Goal: Task Accomplishment & Management: Manage account settings

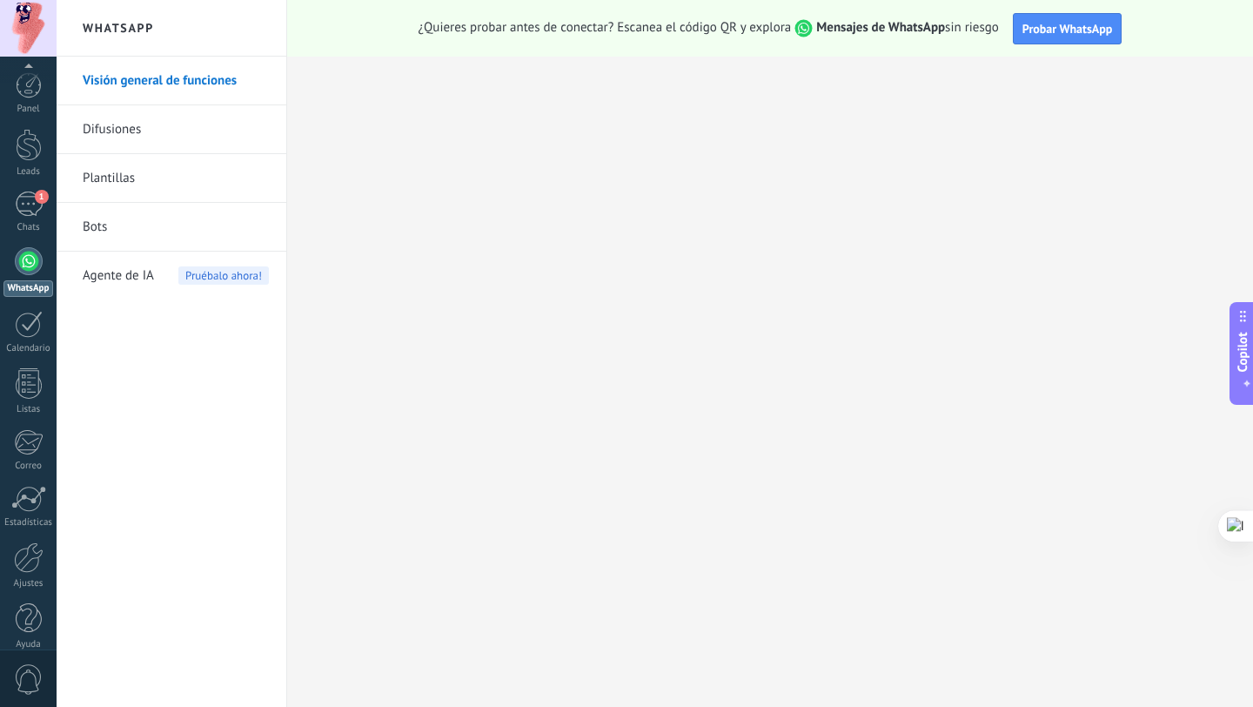
scroll to position [17, 0]
click at [31, 617] on link "Ayuda" at bounding box center [28, 609] width 57 height 47
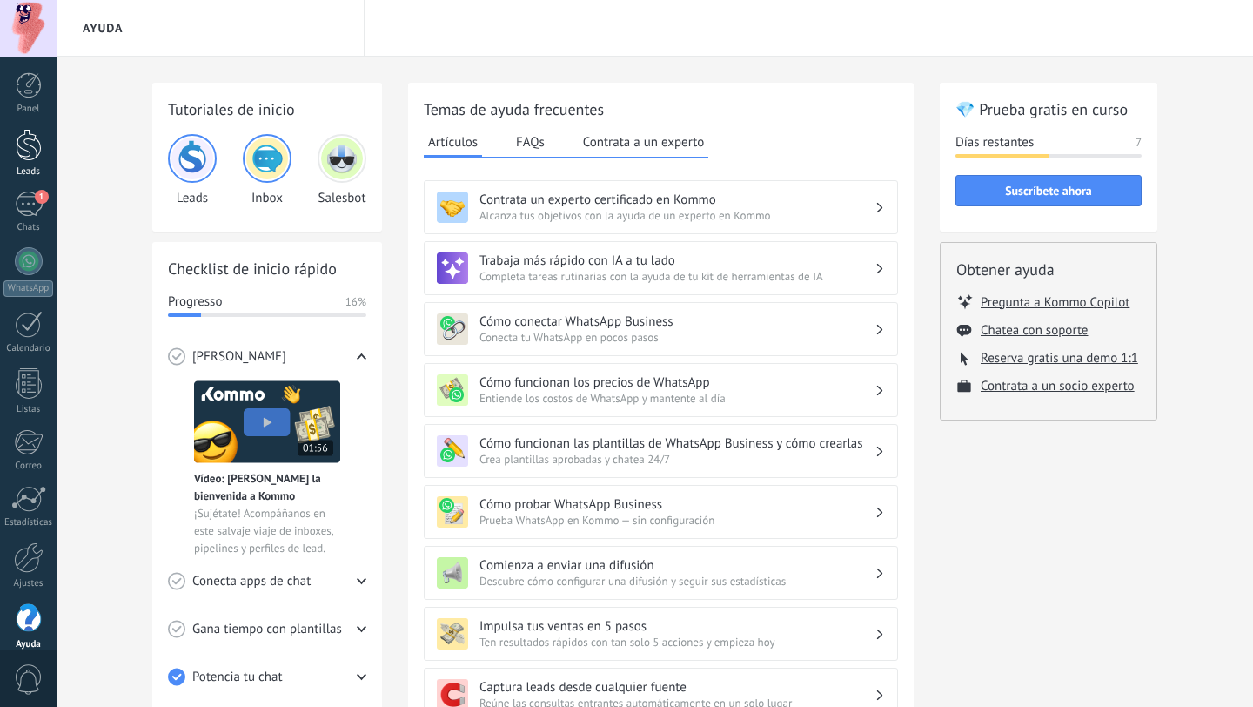
click at [32, 157] on div at bounding box center [29, 145] width 26 height 32
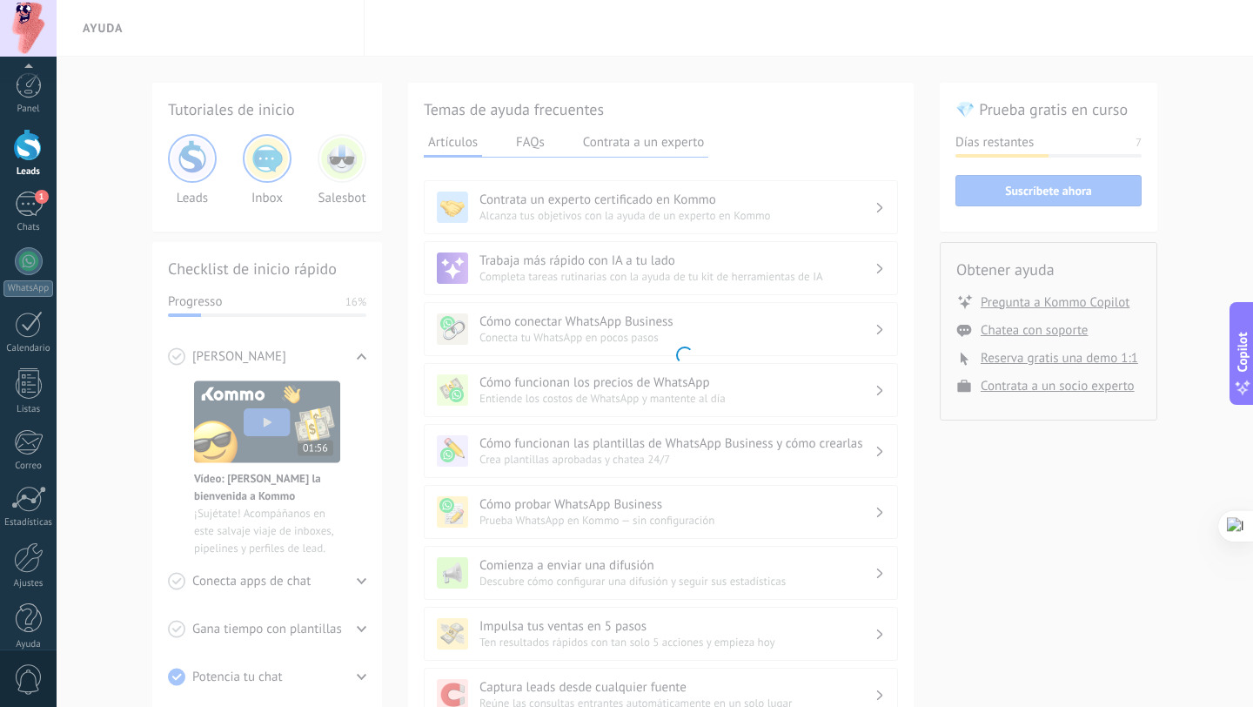
scroll to position [17, 0]
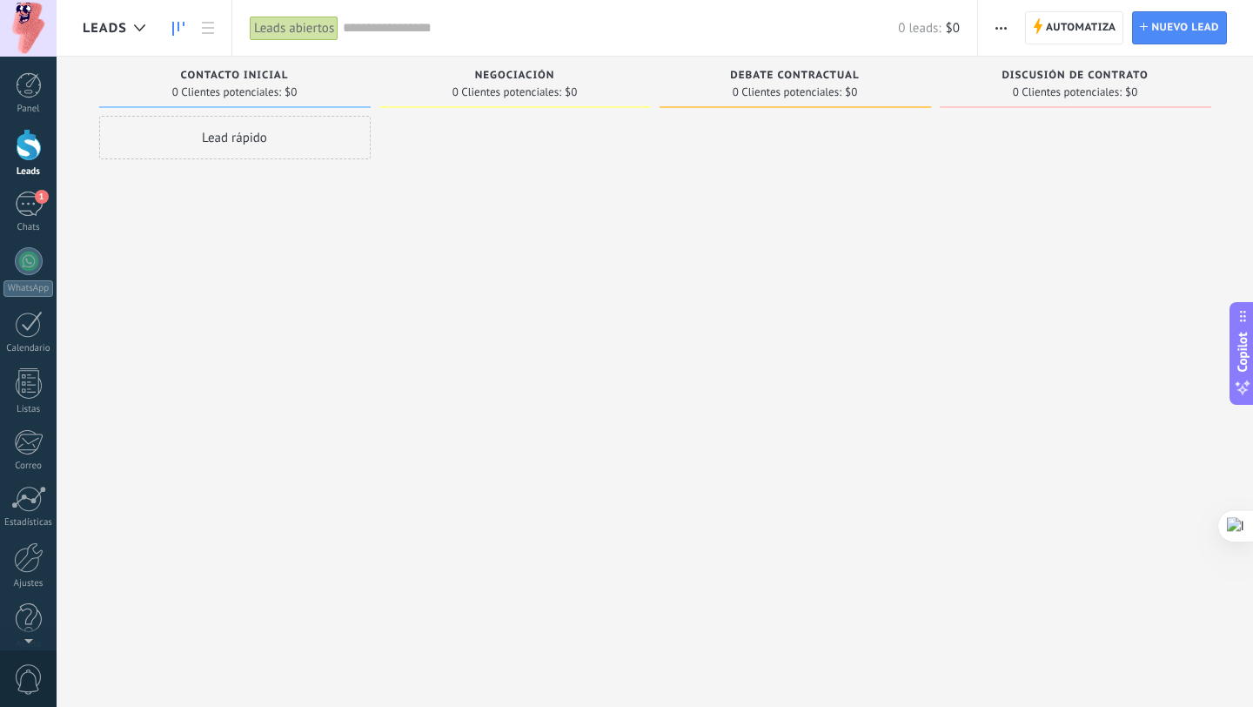
click at [229, 134] on div "Lead rápido" at bounding box center [235, 138] width 272 height 44
click at [210, 381] on button "Cancelar" at bounding box center [200, 371] width 58 height 26
click at [38, 574] on link "Ajustes" at bounding box center [28, 565] width 57 height 47
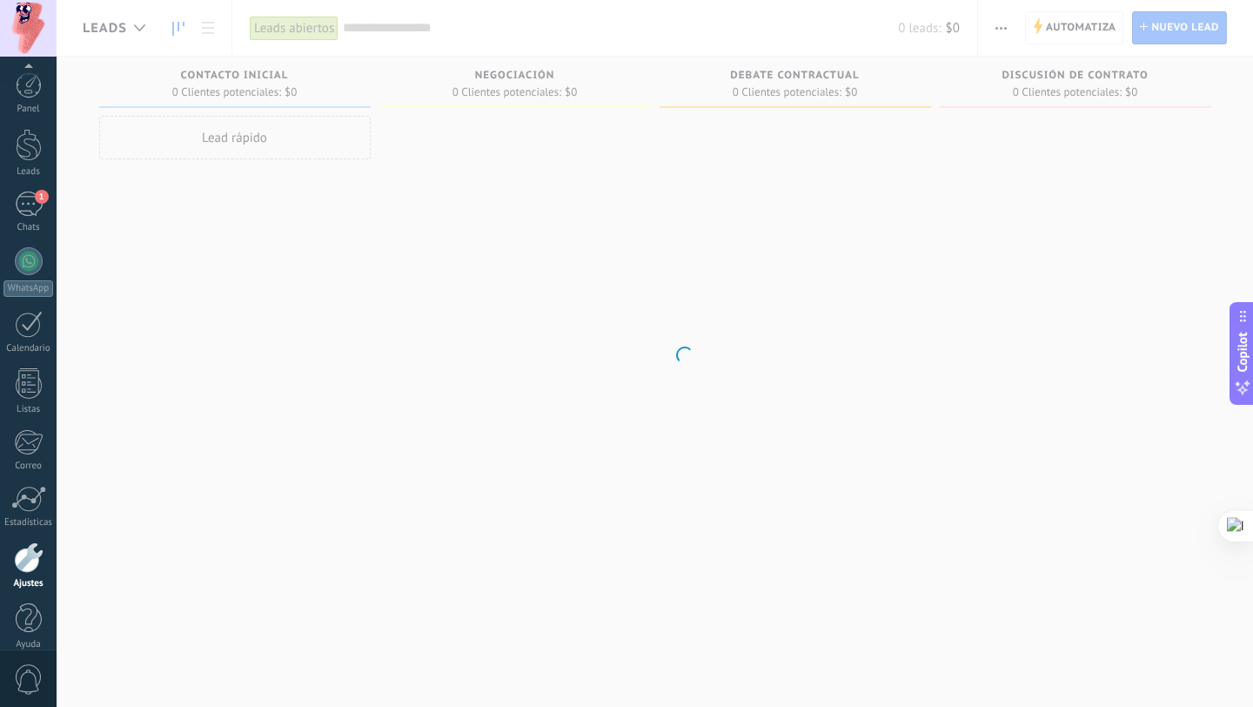
scroll to position [17, 0]
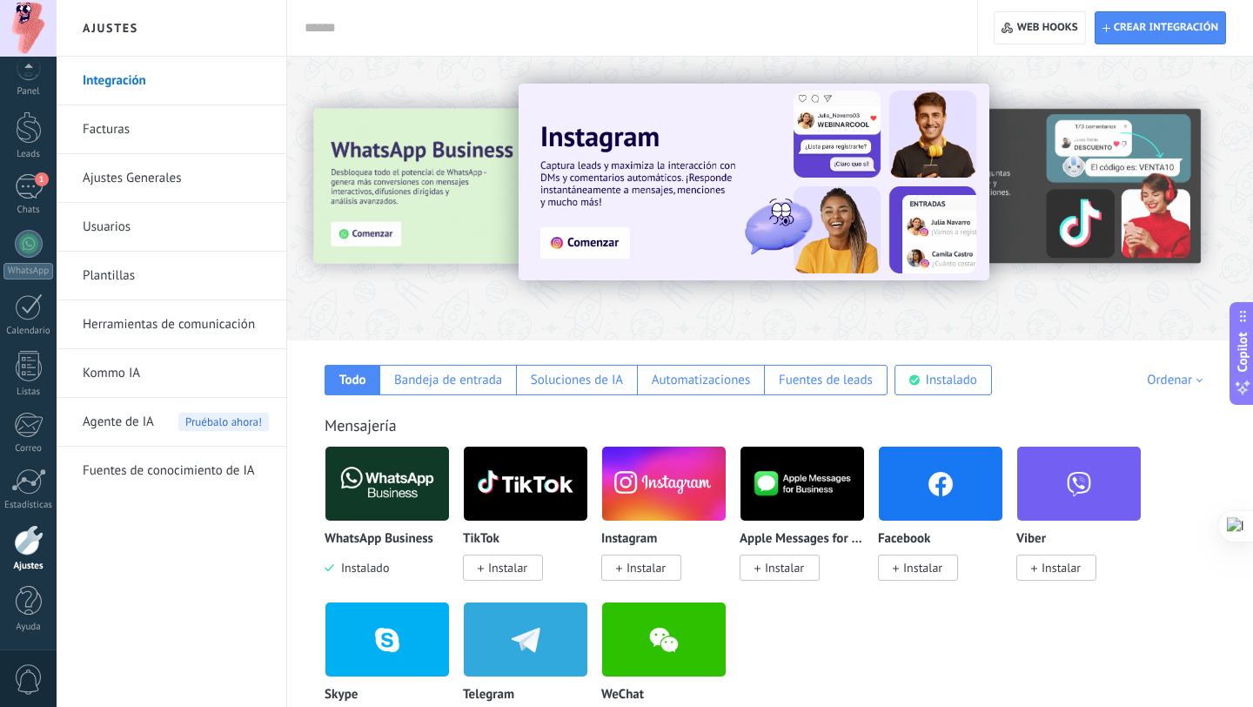
click at [154, 269] on link "Plantillas" at bounding box center [176, 275] width 186 height 49
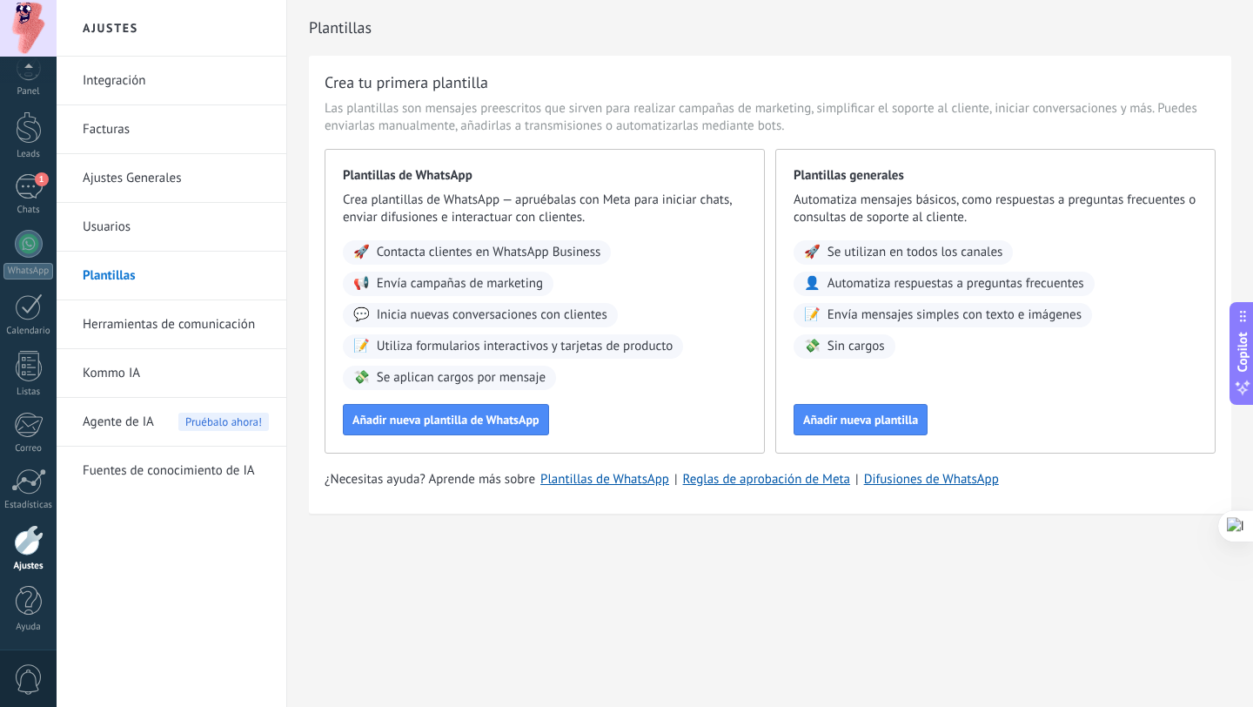
click at [137, 417] on span "Agente de IA" at bounding box center [118, 422] width 71 height 49
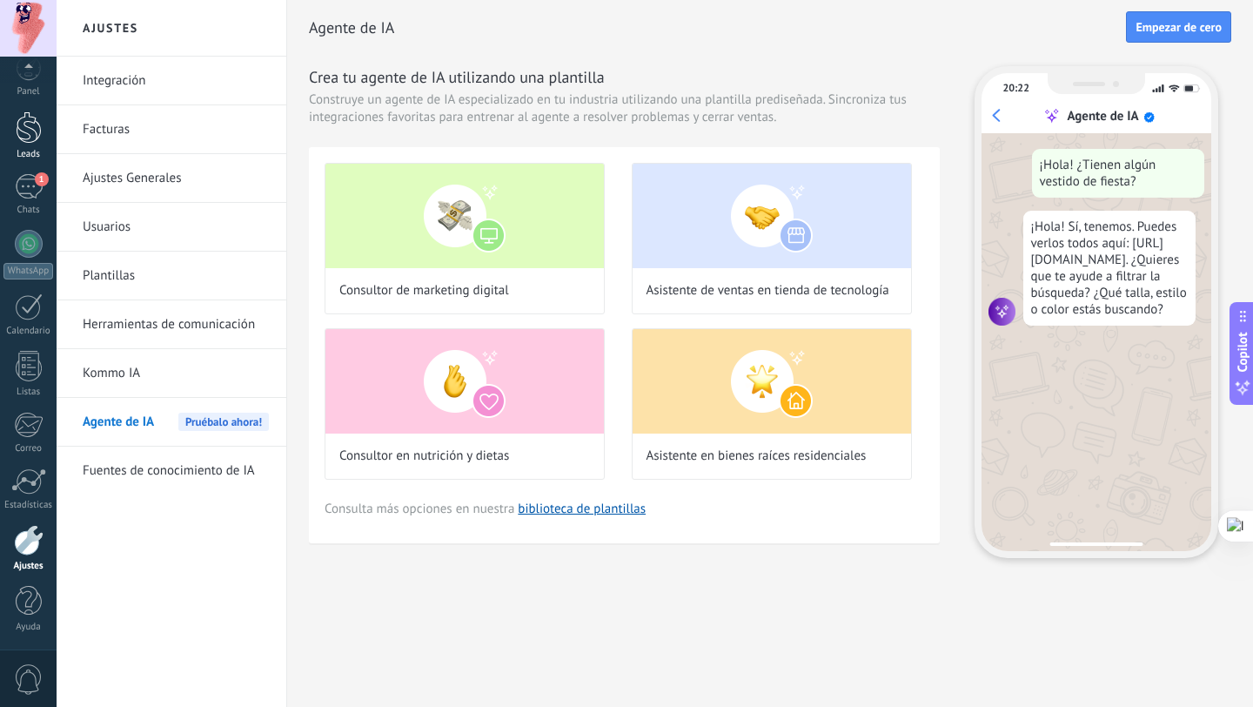
click at [13, 136] on link "Leads" at bounding box center [28, 135] width 57 height 49
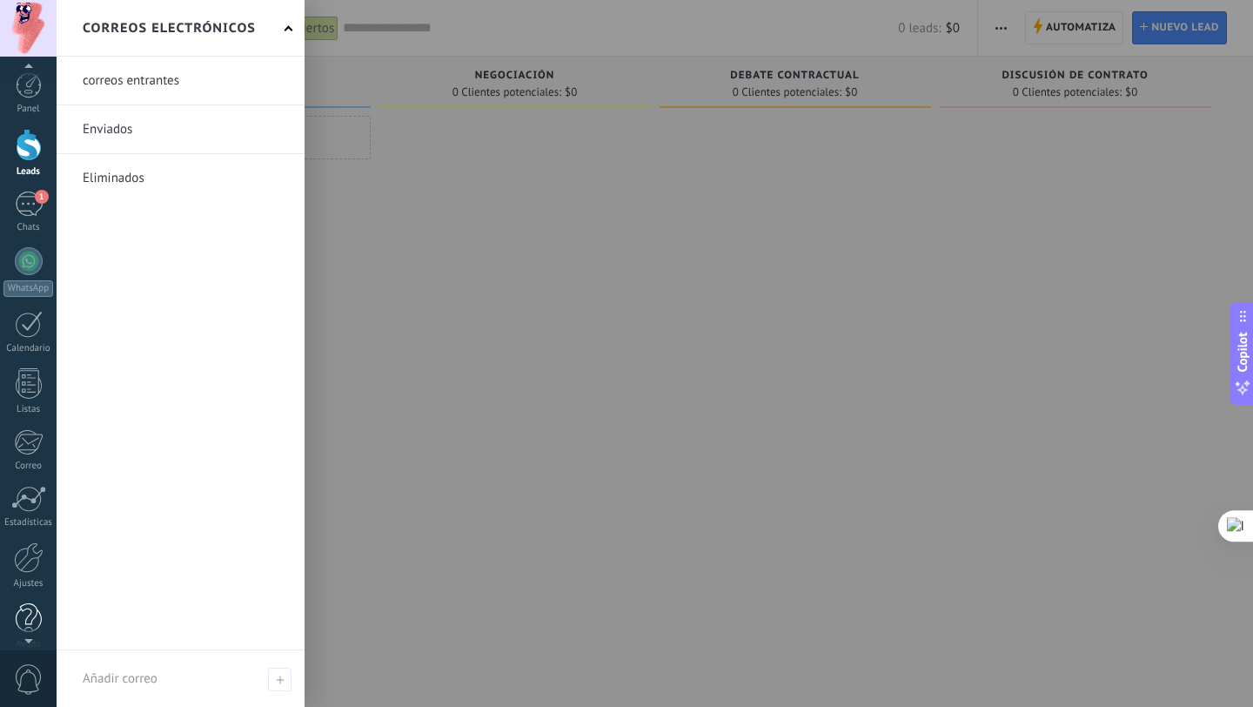
scroll to position [17, 0]
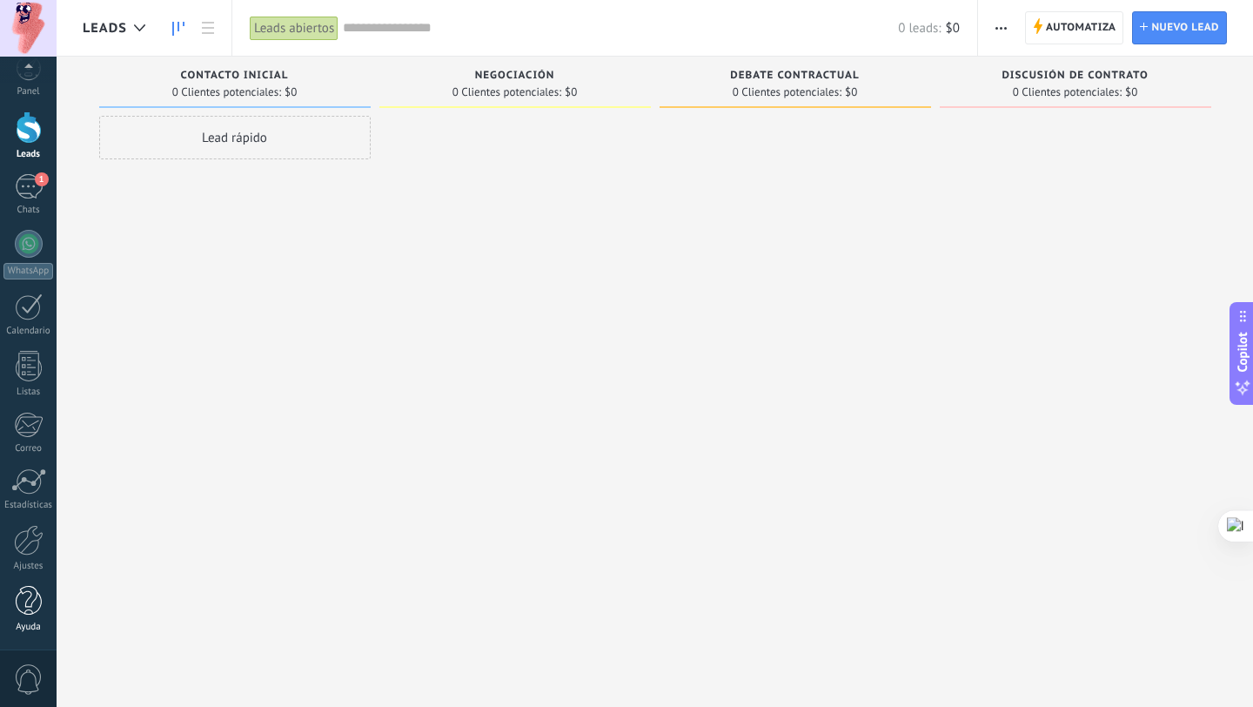
click at [28, 617] on link "Ayuda" at bounding box center [28, 609] width 57 height 47
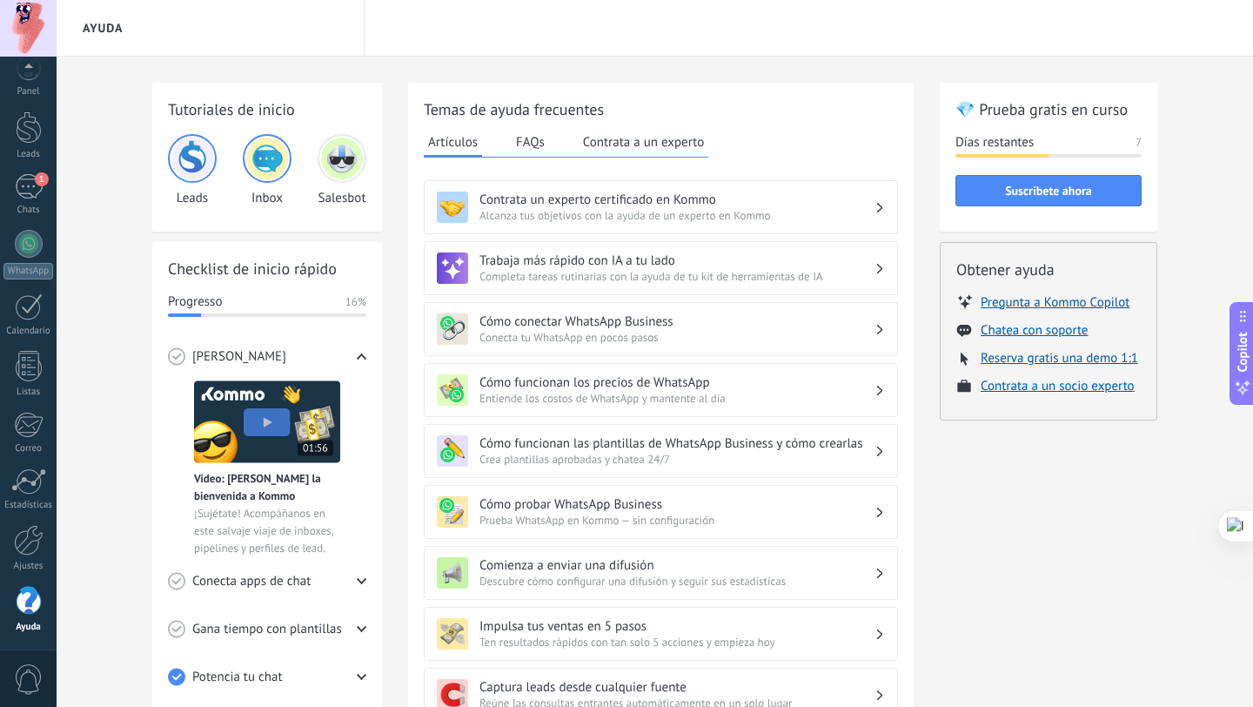
click at [24, 680] on span "0" at bounding box center [29, 679] width 30 height 30
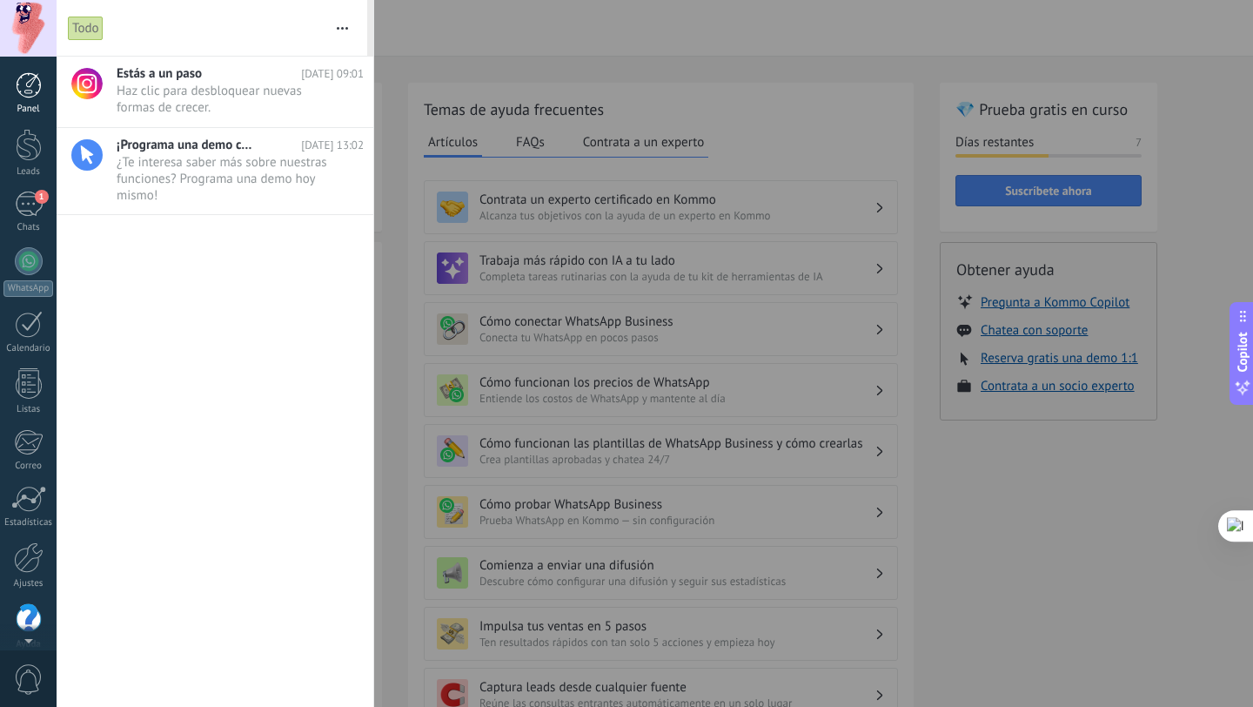
click at [35, 81] on div at bounding box center [29, 85] width 26 height 26
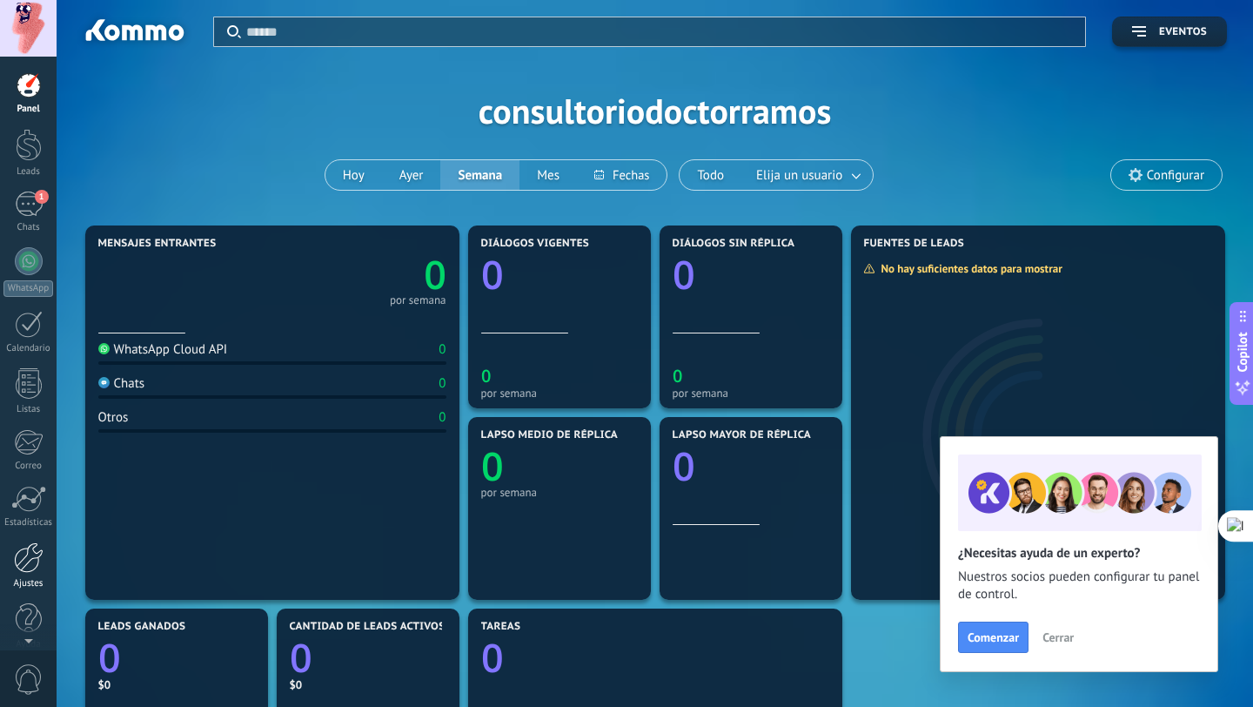
click at [33, 574] on link "Ajustes" at bounding box center [28, 565] width 57 height 47
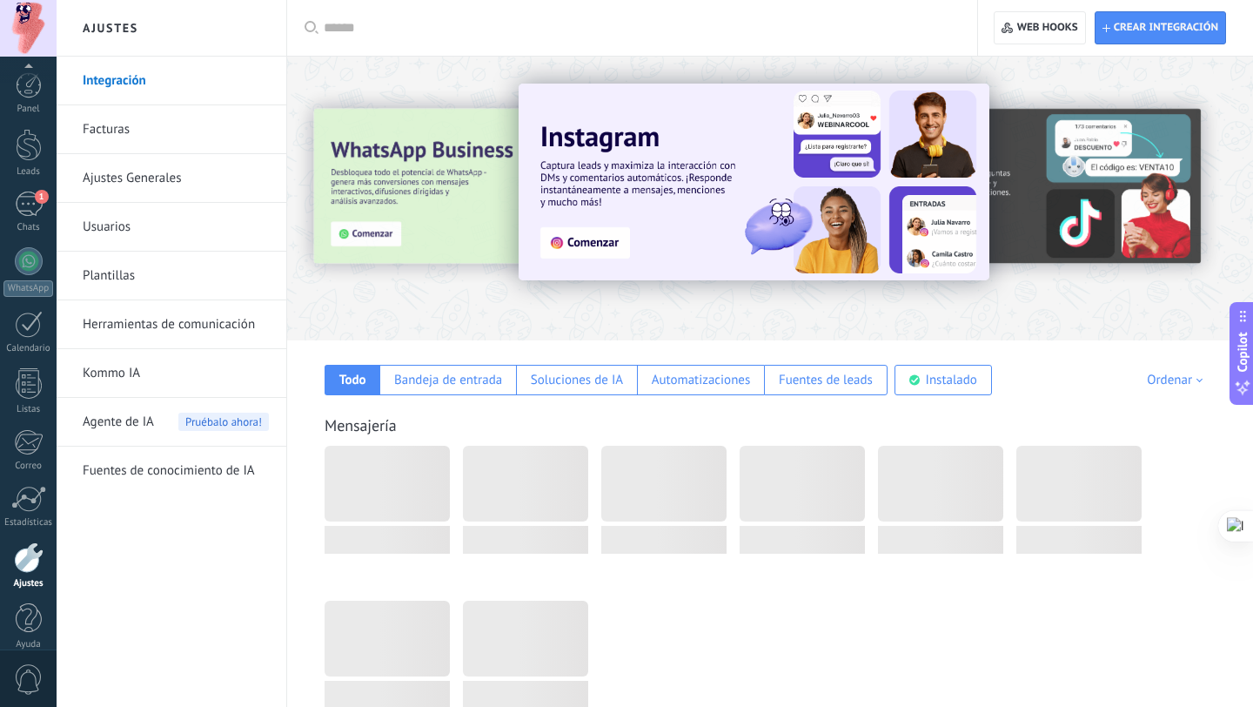
scroll to position [17, 0]
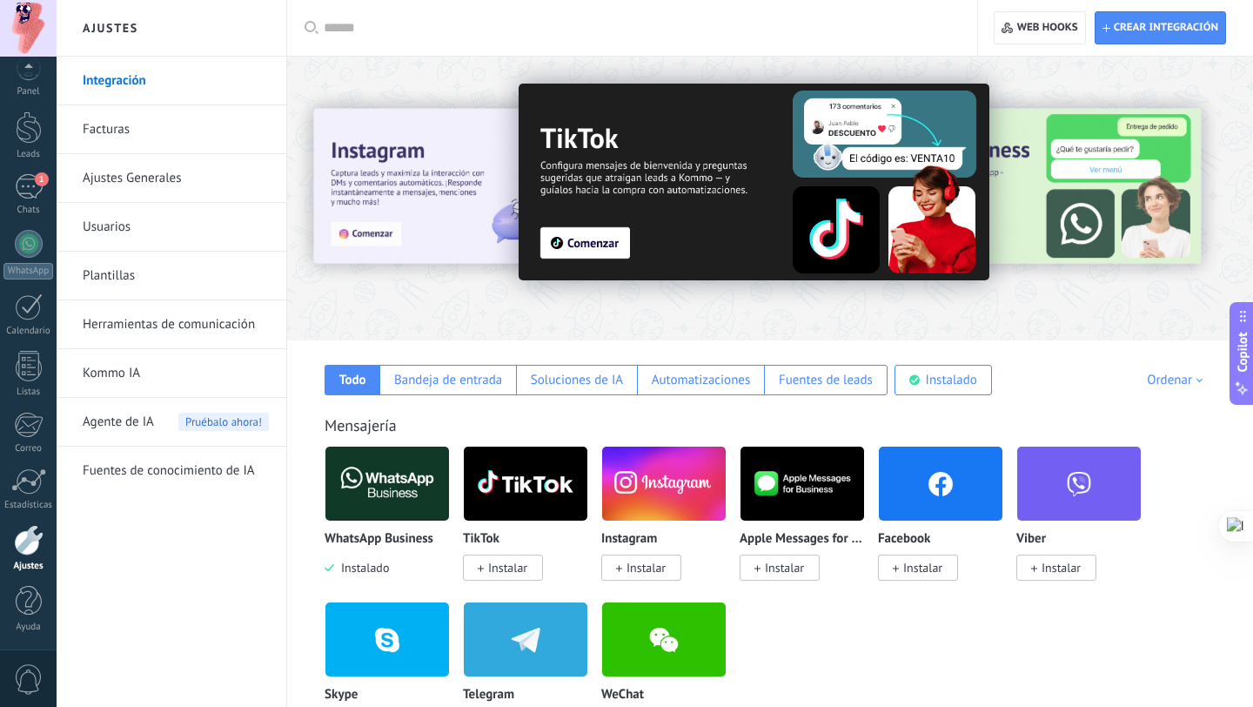
click at [36, 687] on span "0" at bounding box center [29, 679] width 30 height 30
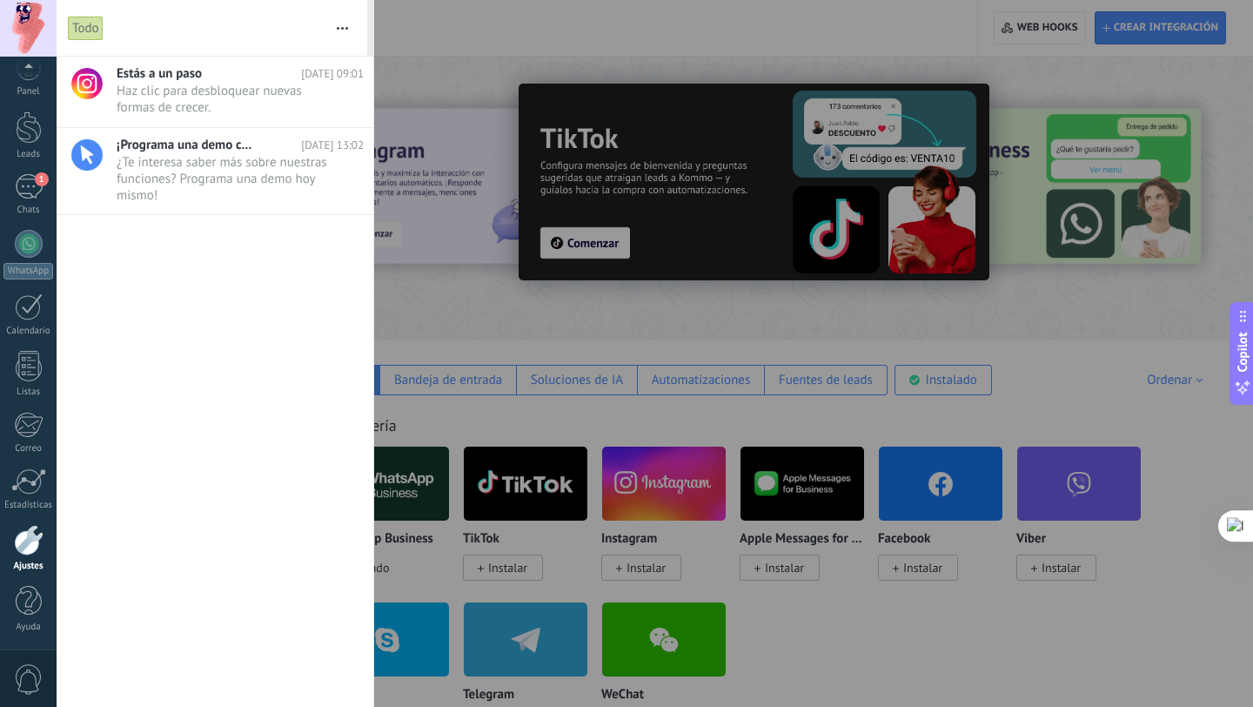
scroll to position [0, 0]
click at [26, 101] on link "Panel" at bounding box center [28, 93] width 57 height 43
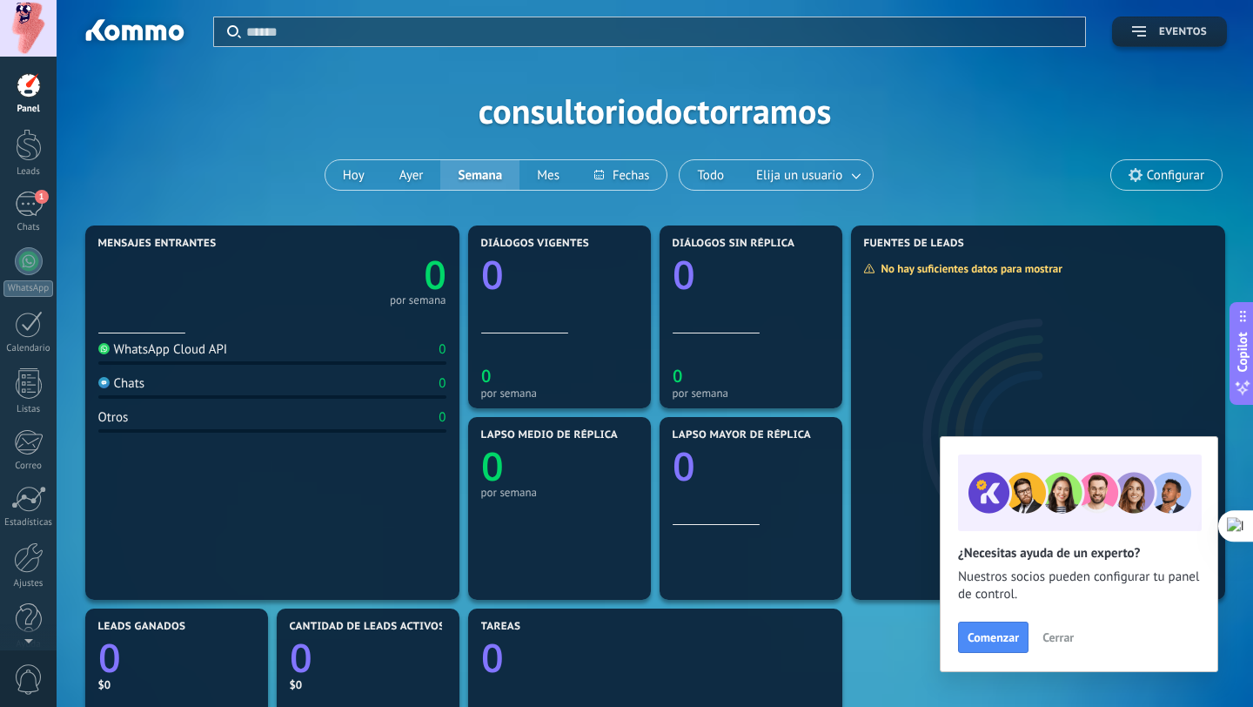
click at [1189, 44] on button "Eventos" at bounding box center [1169, 32] width 115 height 30
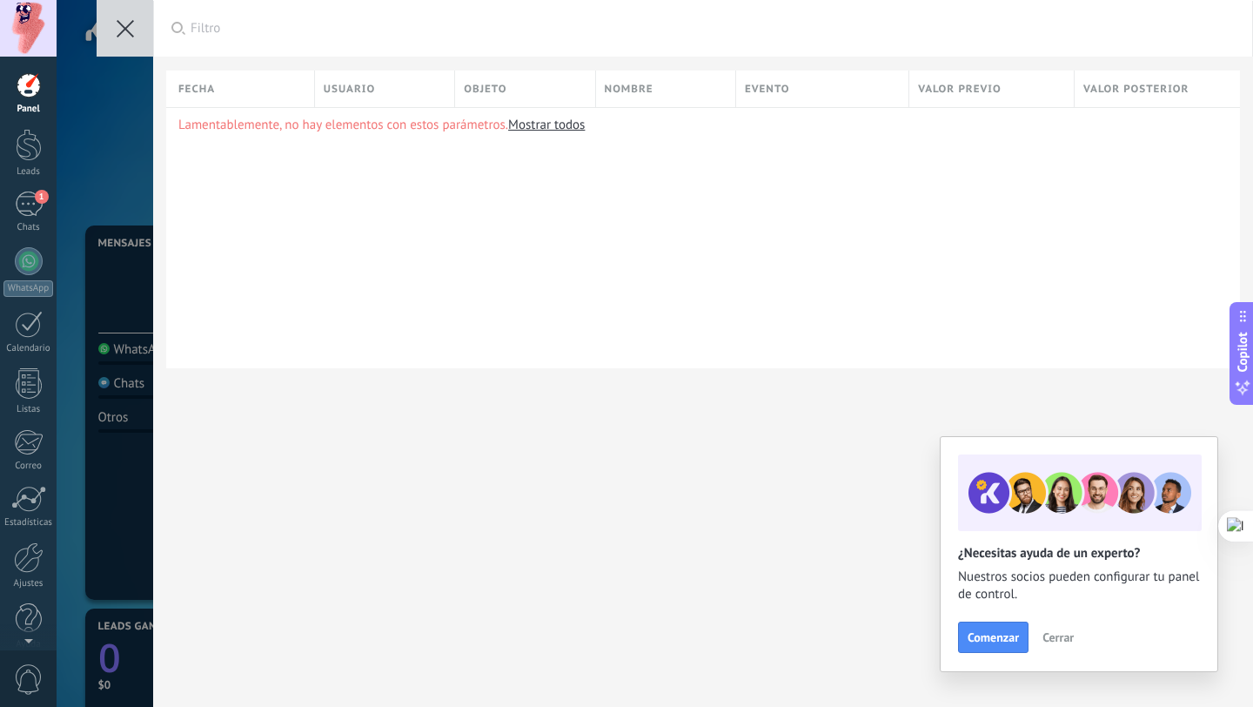
click at [127, 24] on use at bounding box center [125, 28] width 17 height 17
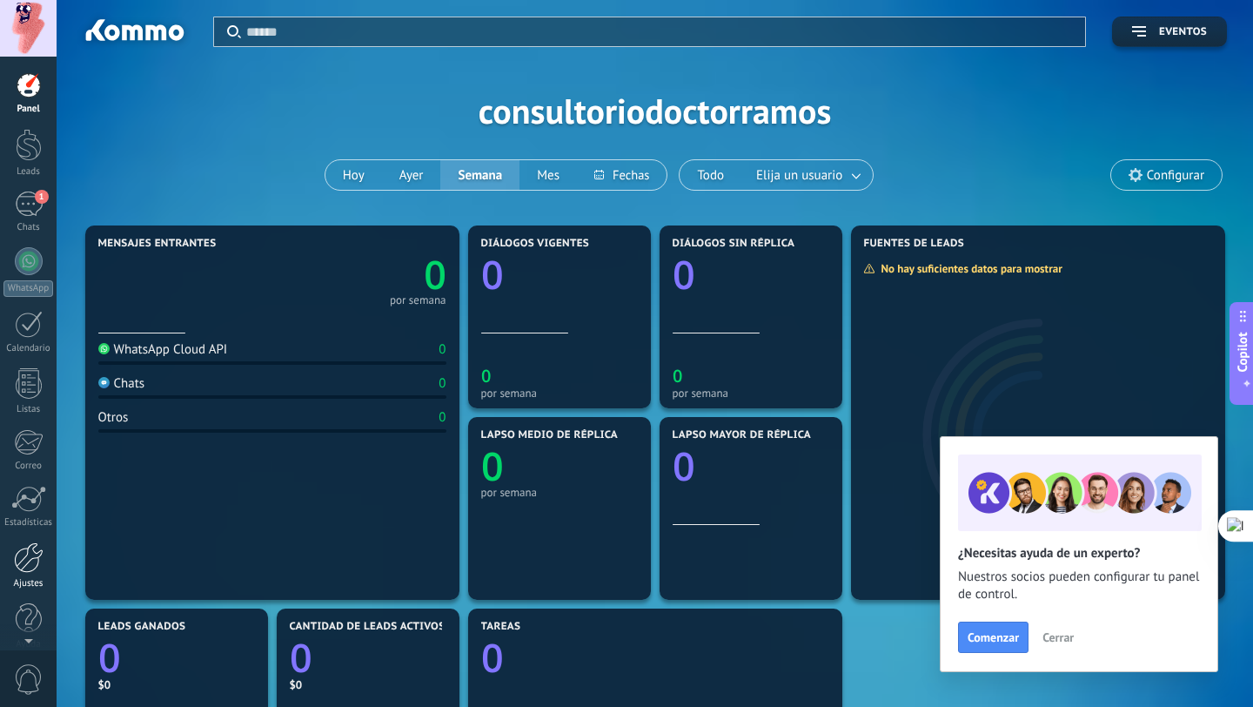
click at [30, 576] on link "Ajustes" at bounding box center [28, 565] width 57 height 47
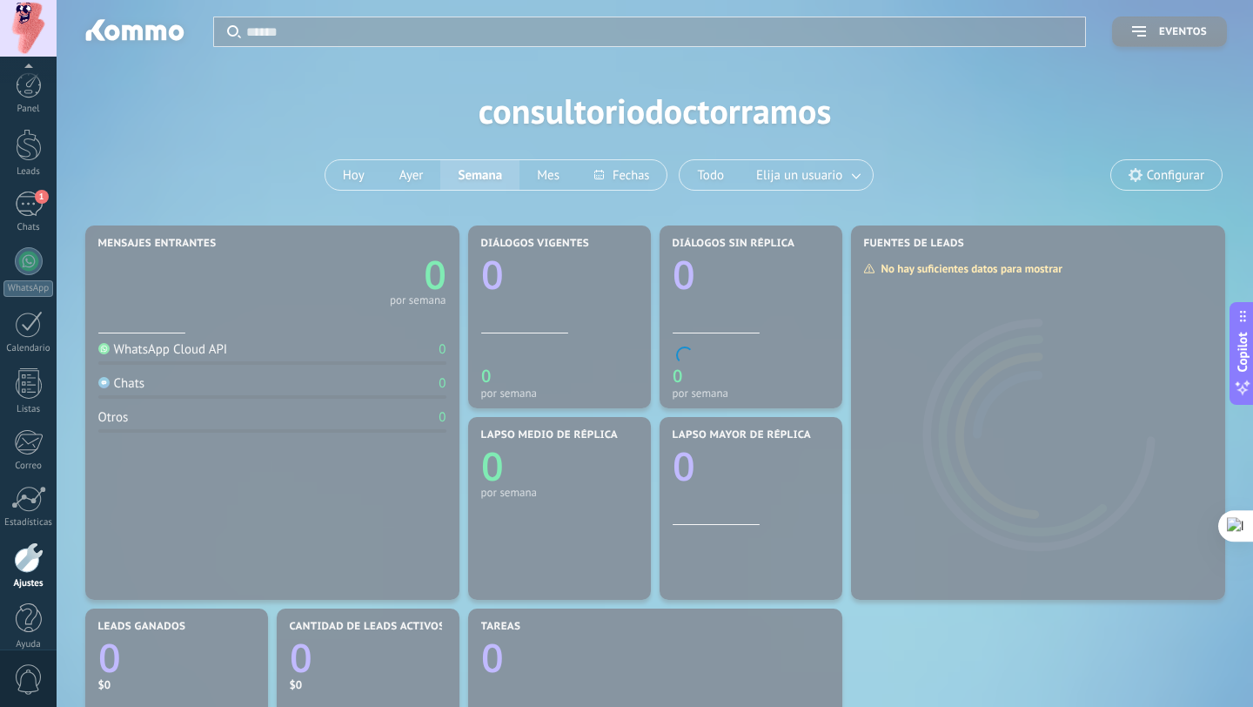
scroll to position [17, 0]
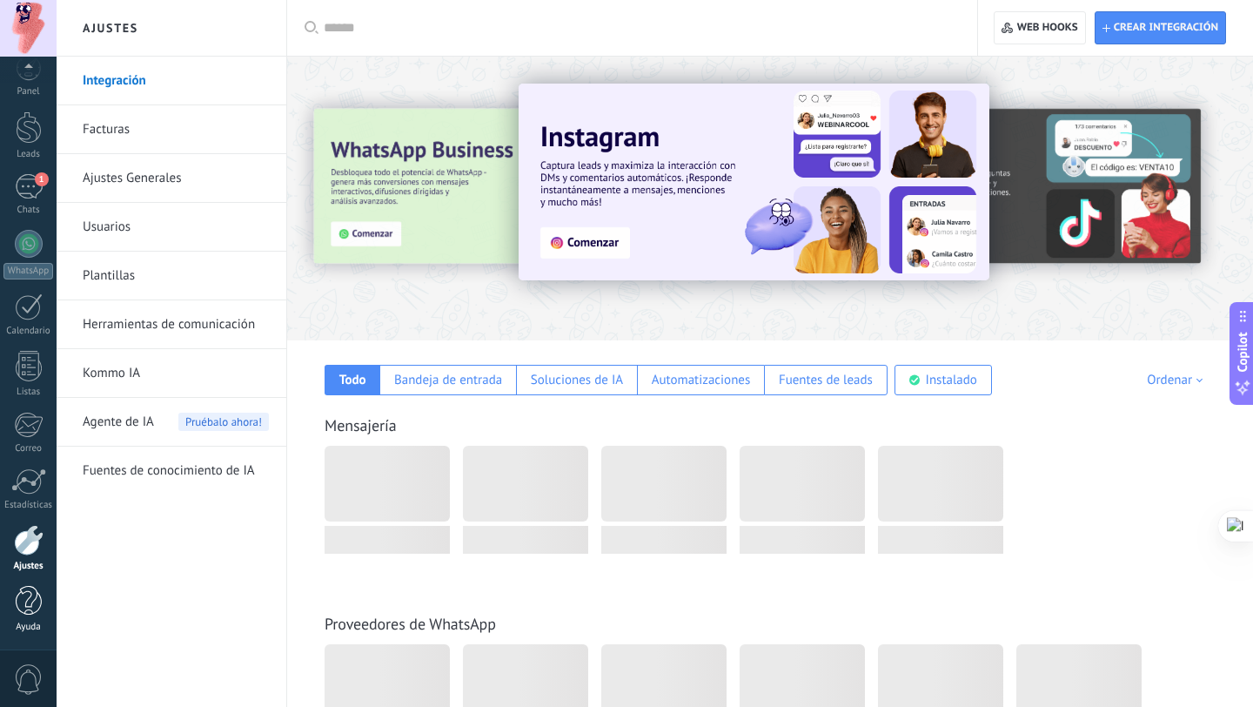
click at [29, 596] on div at bounding box center [29, 601] width 26 height 30
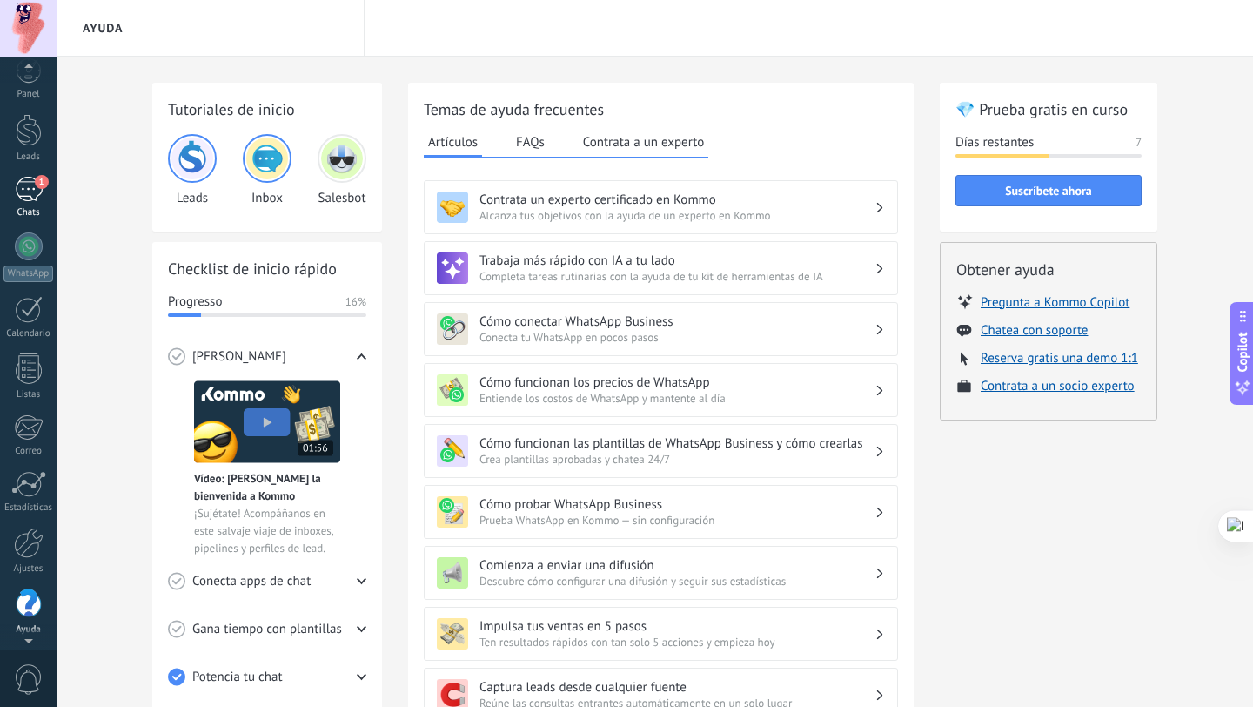
scroll to position [17, 0]
click at [20, 181] on div "1" at bounding box center [29, 186] width 28 height 25
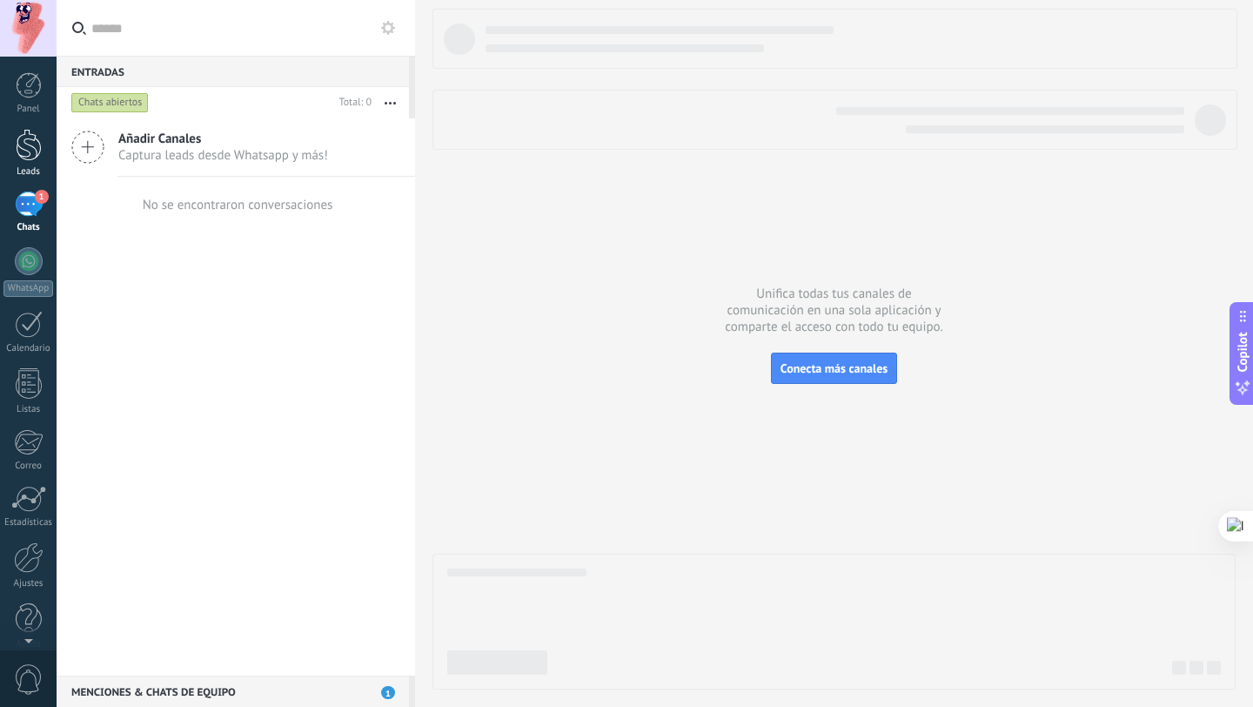
click at [35, 141] on div at bounding box center [29, 145] width 26 height 32
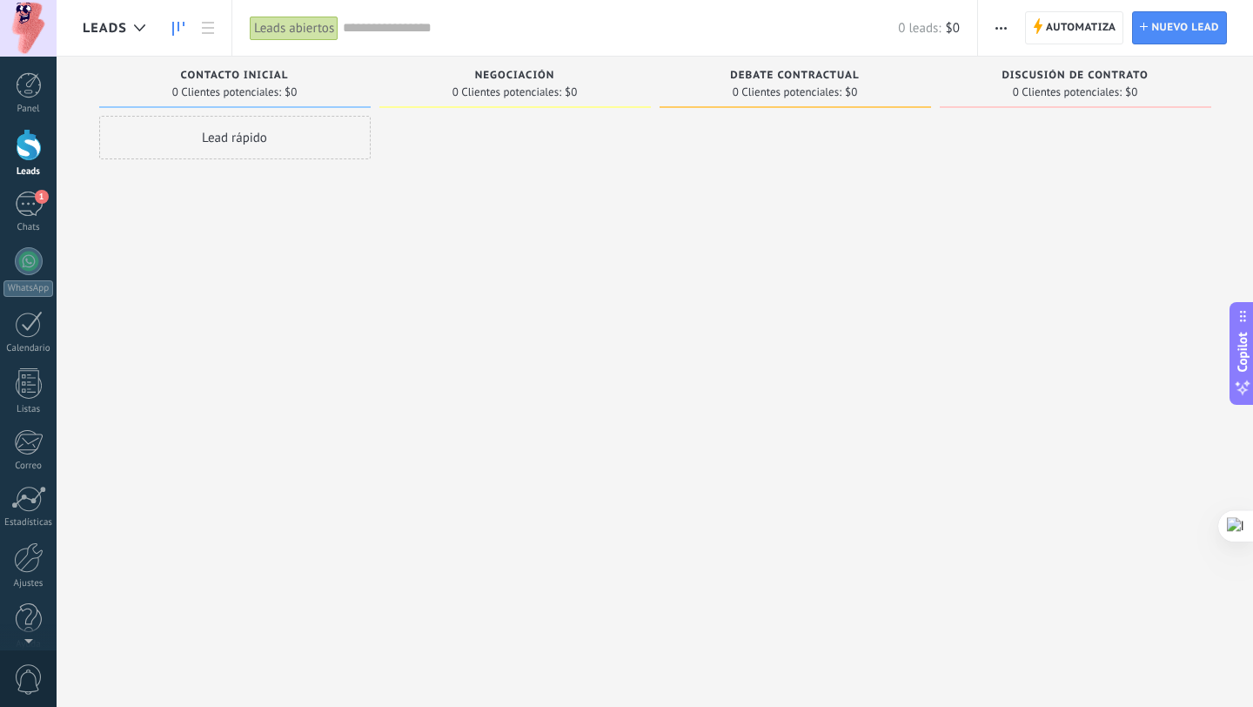
click at [211, 145] on div "Lead rápido" at bounding box center [235, 138] width 272 height 44
click at [133, 387] on div "Instalar Cancelar Ajustes" at bounding box center [235, 255] width 272 height 279
click at [135, 380] on button "Instalar" at bounding box center [136, 370] width 58 height 33
click at [169, 191] on div "No hay tareas" at bounding box center [231, 196] width 255 height 16
click at [171, 180] on link "Lead #14905768" at bounding box center [208, 178] width 208 height 15
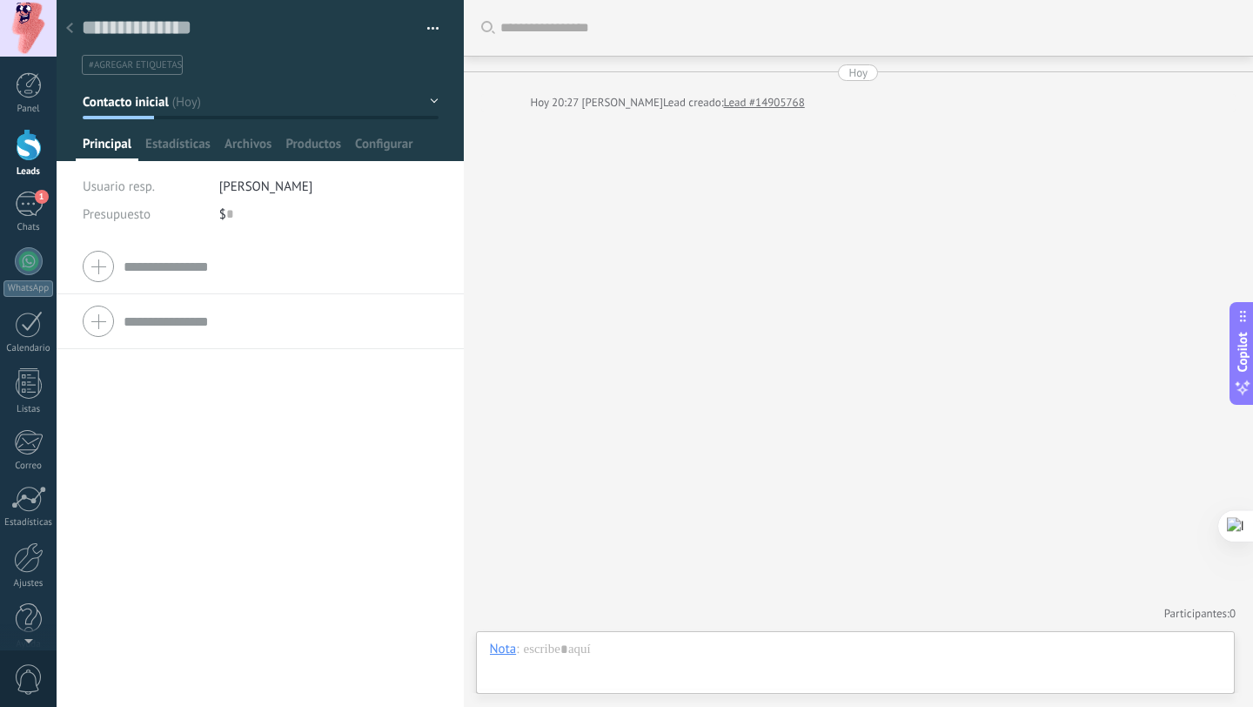
scroll to position [26, 0]
click at [228, 217] on input "text" at bounding box center [229, 214] width 7 height 28
type input "*****"
click at [114, 269] on div at bounding box center [260, 267] width 355 height 44
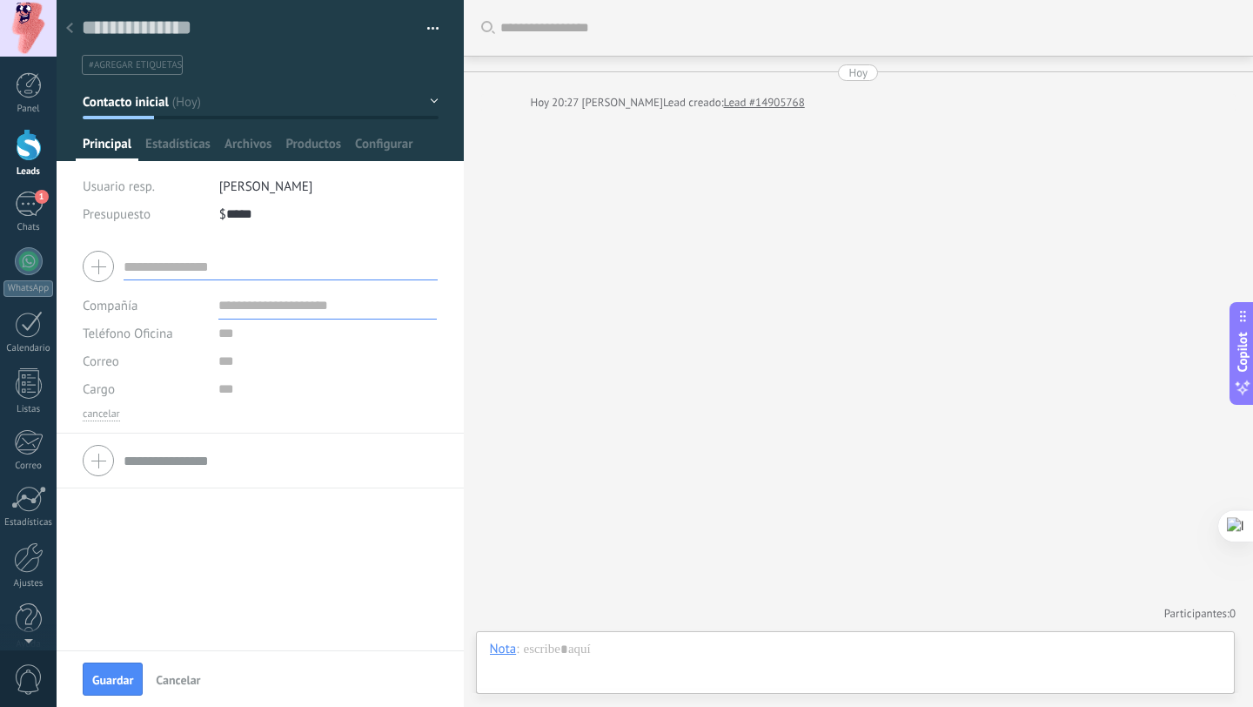
scroll to position [0, 0]
click at [721, 332] on div "Buscar Carga más [DATE] [DATE] 20:27 [PERSON_NAME] Lead creado: Lead #14905768 …" at bounding box center [859, 353] width 790 height 707
click at [23, 274] on link "WhatsApp" at bounding box center [28, 272] width 57 height 50
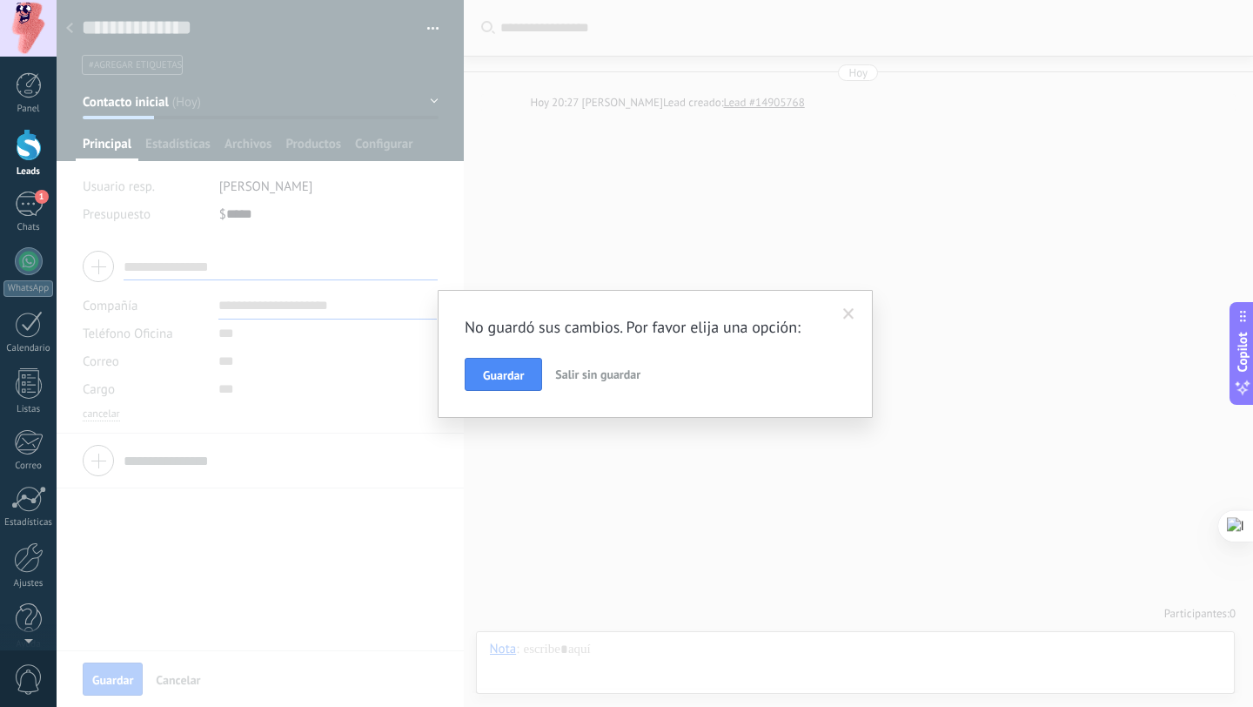
click at [601, 378] on span "Salir sin guardar" at bounding box center [597, 374] width 85 height 16
